Goal: Navigation & Orientation: Find specific page/section

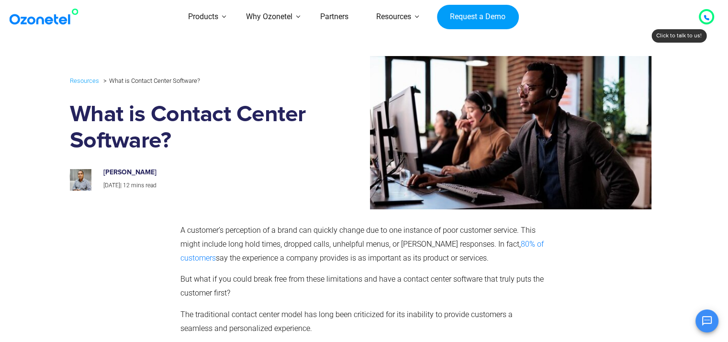
drag, startPoint x: 734, startPoint y: 14, endPoint x: 722, endPoint y: -38, distance: 53.9
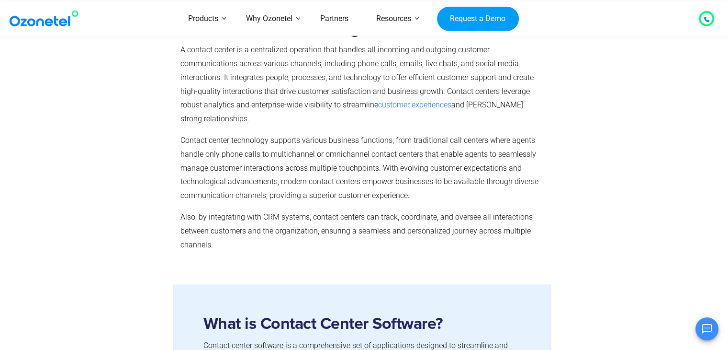
scroll to position [618, 0]
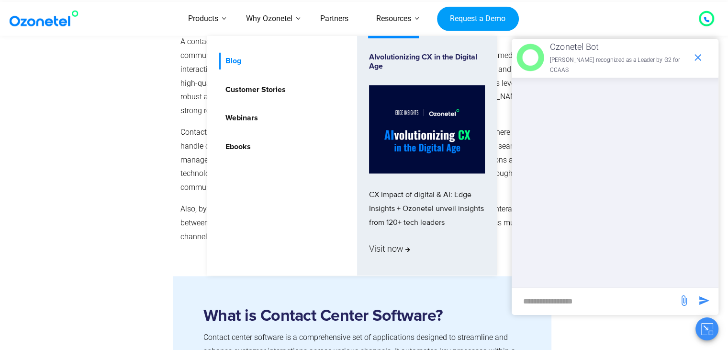
click at [228, 62] on link "Blog" at bounding box center [230, 61] width 23 height 17
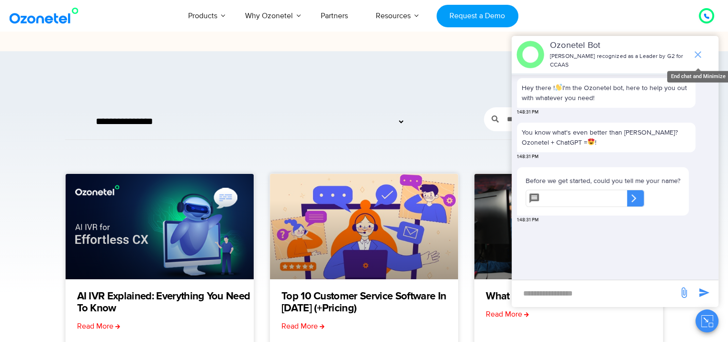
click at [702, 54] on icon "end chat or minimize" at bounding box center [697, 54] width 11 height 11
